Goal: Task Accomplishment & Management: Manage account settings

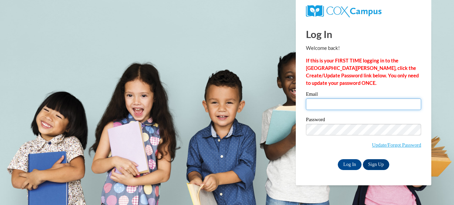
click at [357, 109] on input "Email" at bounding box center [363, 104] width 115 height 12
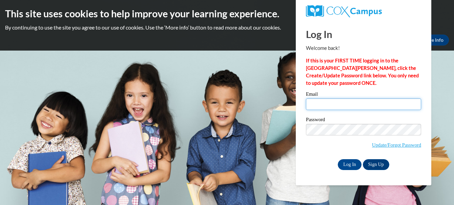
click at [357, 109] on input "Email" at bounding box center [363, 104] width 115 height 12
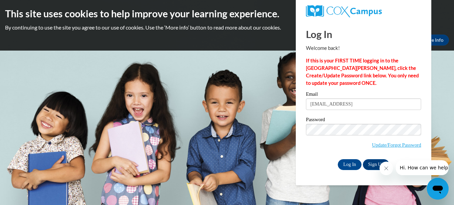
type input "devorsqu@wauwatosa.k12.wi.us"
click at [338, 159] on input "Log In" at bounding box center [350, 164] width 24 height 11
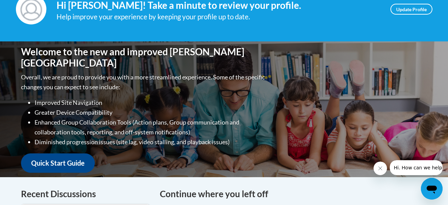
scroll to position [111, 0]
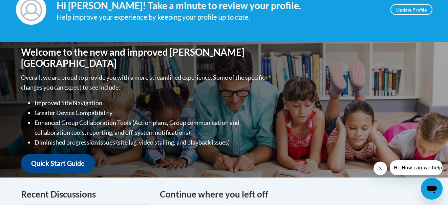
click at [380, 169] on icon "Close message from company" at bounding box center [380, 167] width 5 height 5
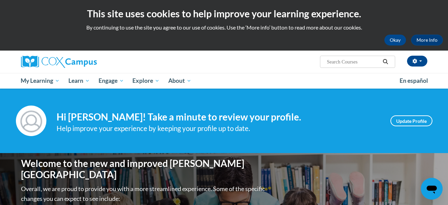
scroll to position [1, 0]
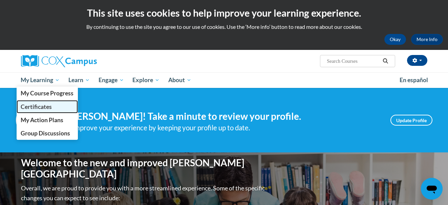
click at [45, 106] on span "Certificates" at bounding box center [36, 106] width 31 height 7
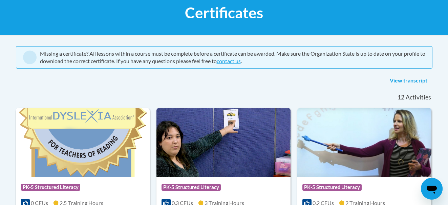
scroll to position [111, 0]
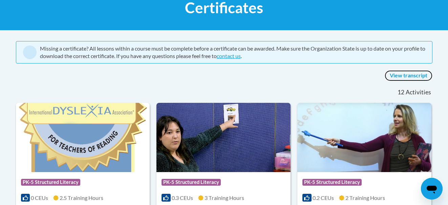
click at [404, 74] on link "View transcript" at bounding box center [409, 75] width 48 height 11
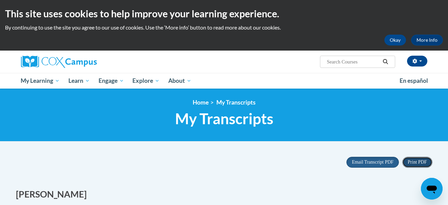
click at [414, 161] on span "Print PDF" at bounding box center [417, 161] width 19 height 5
